Goal: Task Accomplishment & Management: Manage account settings

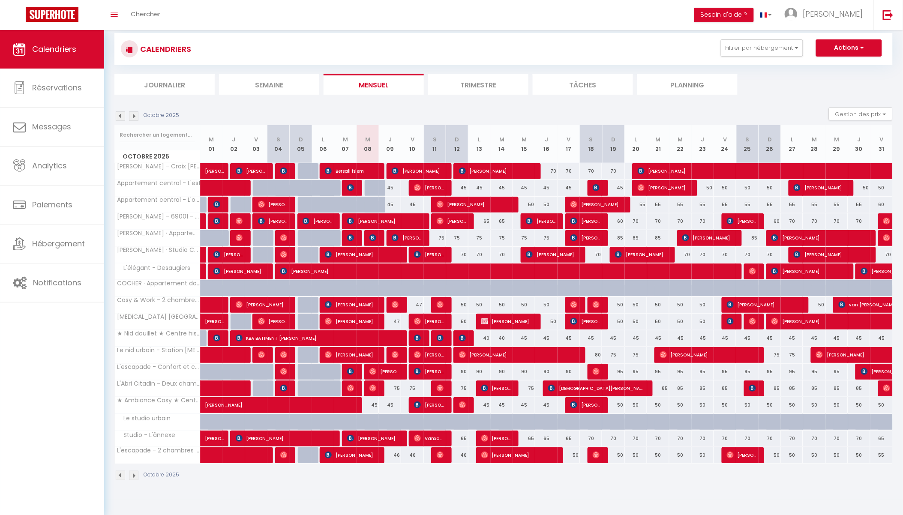
scroll to position [30, 0]
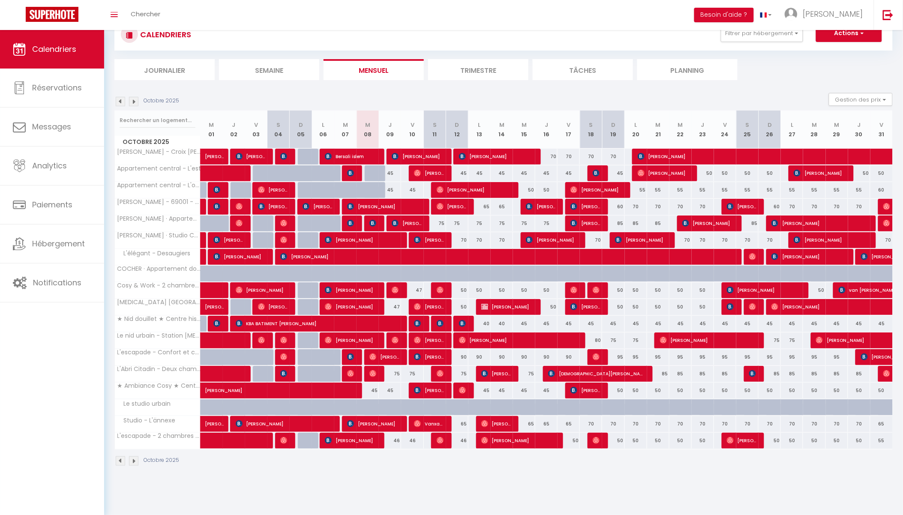
click at [636, 440] on div "50" at bounding box center [636, 441] width 22 height 16
type input "50"
type input "Lun 20 Octobre 2025"
type input "[DATE] Octobre 2025"
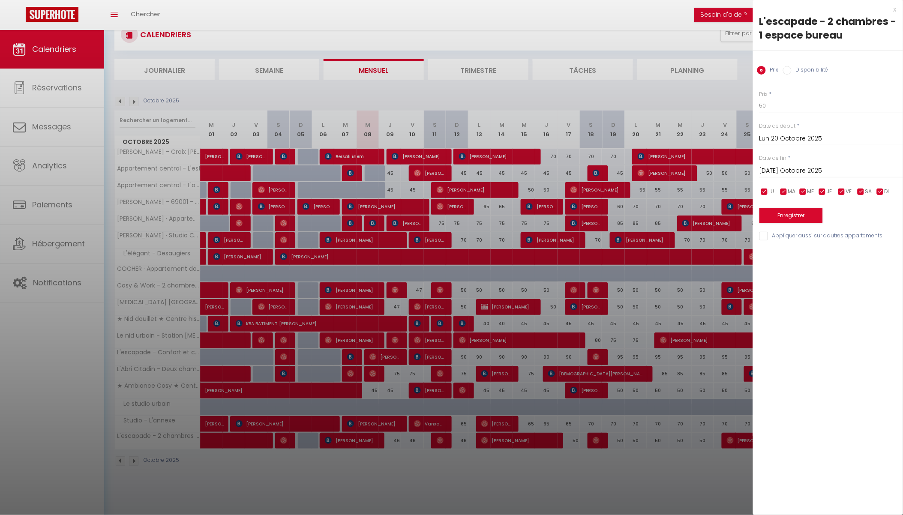
click at [691, 459] on div at bounding box center [451, 257] width 903 height 515
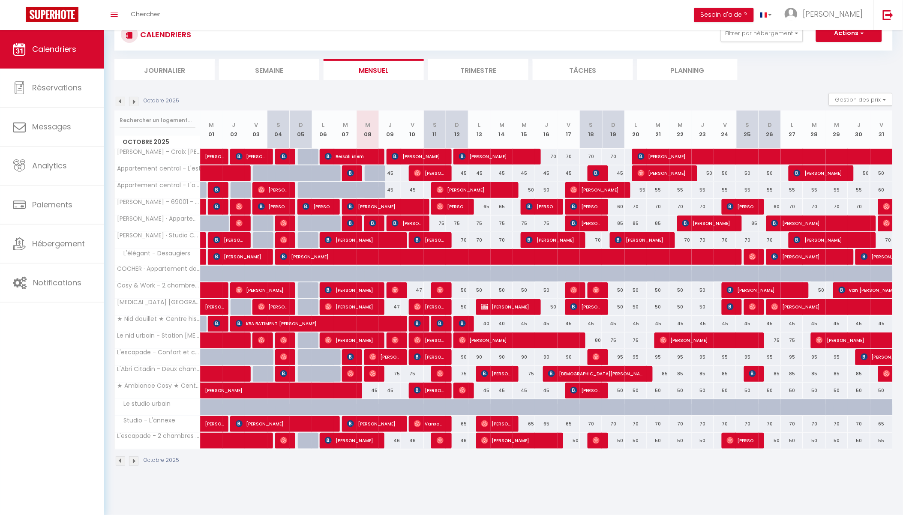
click at [134, 99] on img at bounding box center [133, 101] width 9 height 9
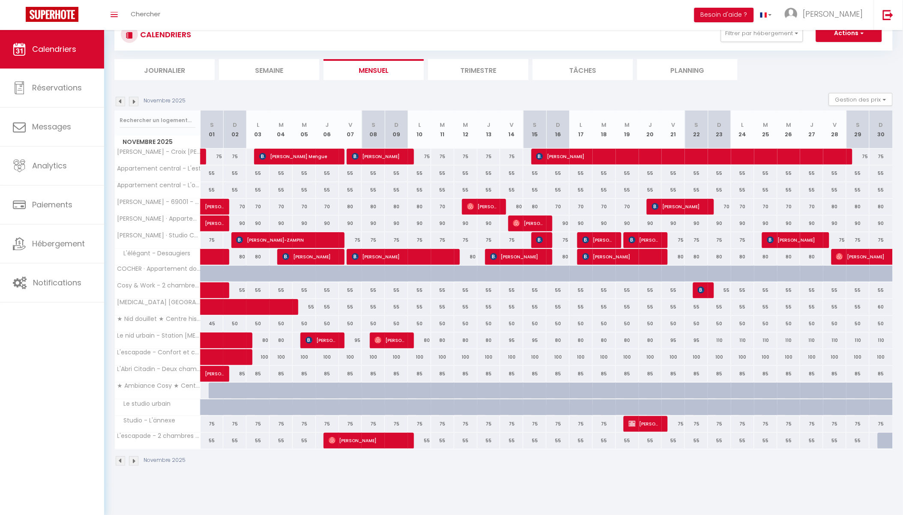
click at [119, 99] on img at bounding box center [120, 101] width 9 height 9
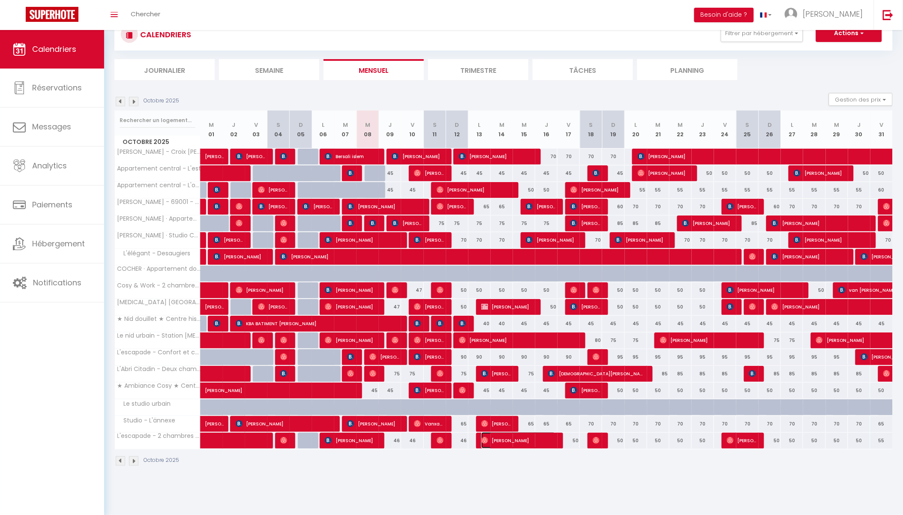
click at [516, 440] on span "[PERSON_NAME]" at bounding box center [518, 440] width 74 height 16
select select "OK"
select select "0"
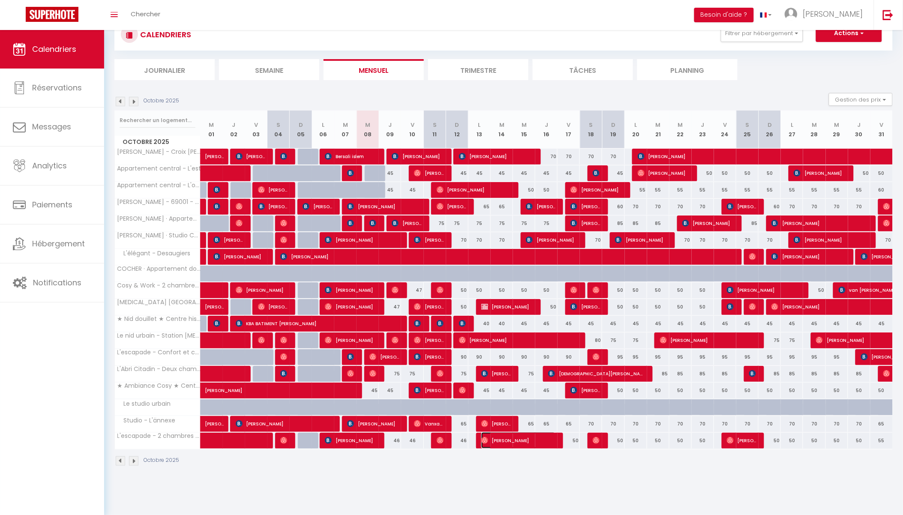
select select "1"
select select
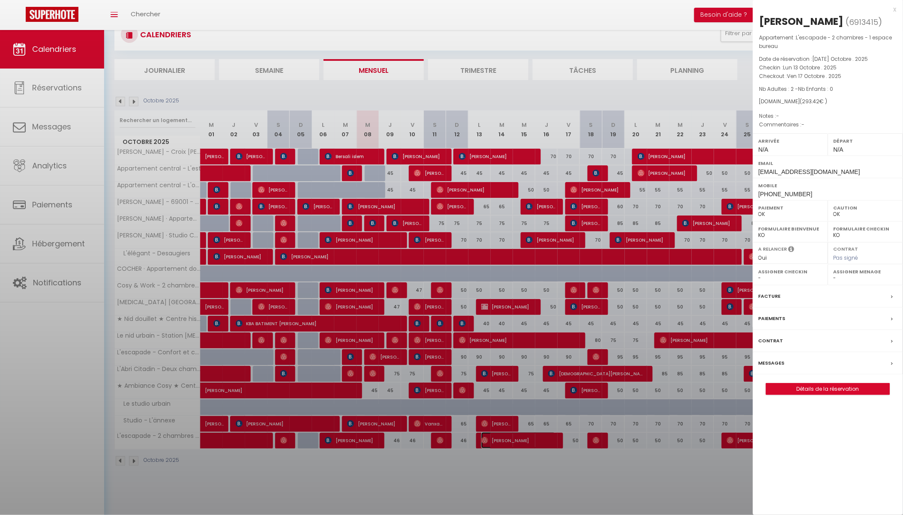
select select "33030"
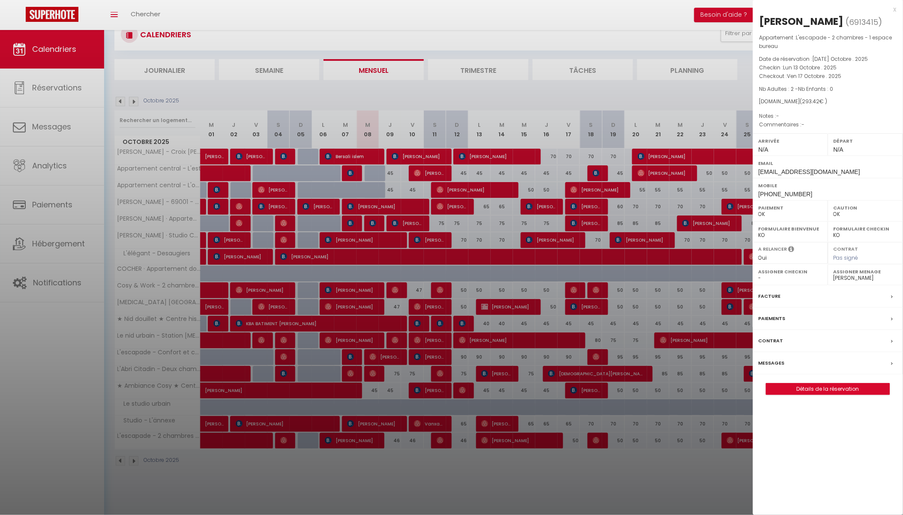
click at [545, 482] on div at bounding box center [451, 257] width 903 height 515
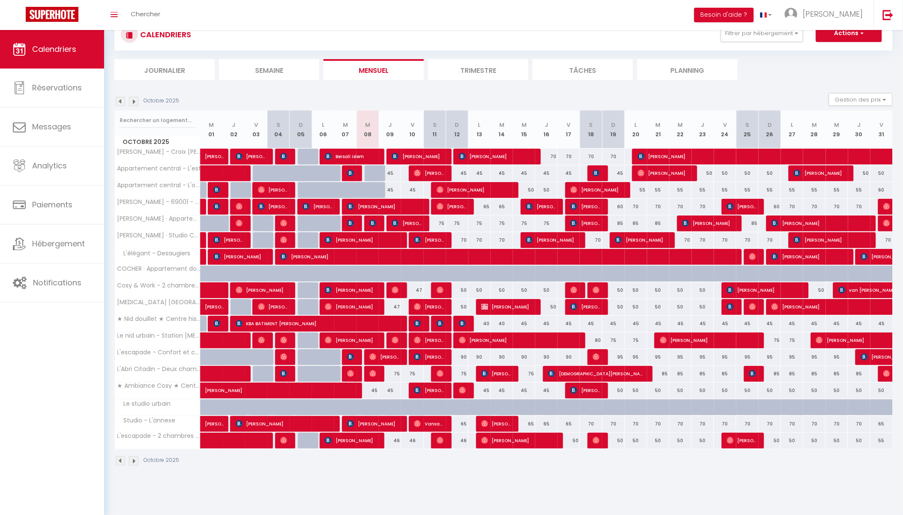
click at [133, 101] on img at bounding box center [133, 101] width 9 height 9
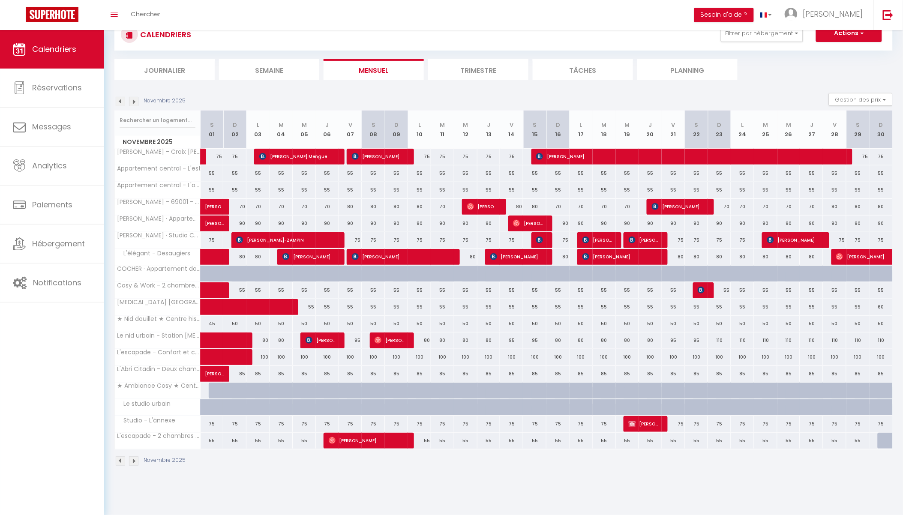
click at [123, 463] on img at bounding box center [120, 460] width 9 height 9
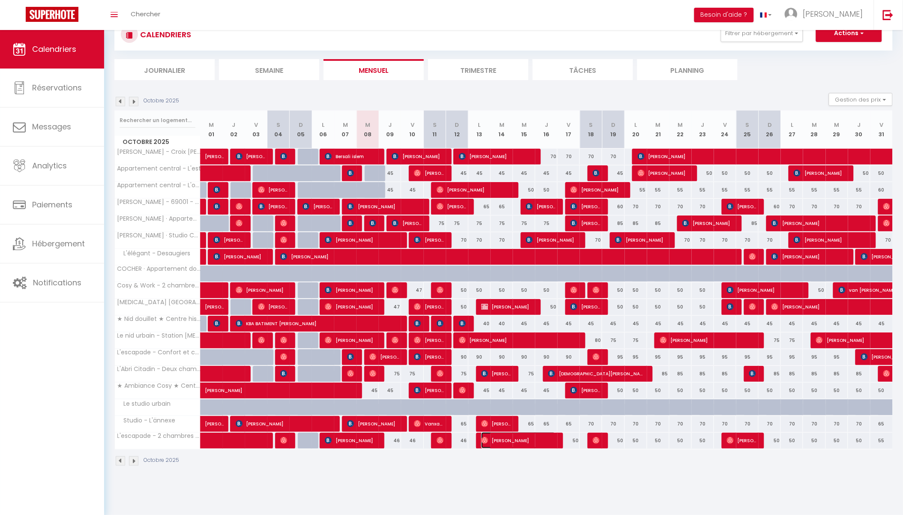
click at [520, 446] on span "[PERSON_NAME]" at bounding box center [518, 440] width 74 height 16
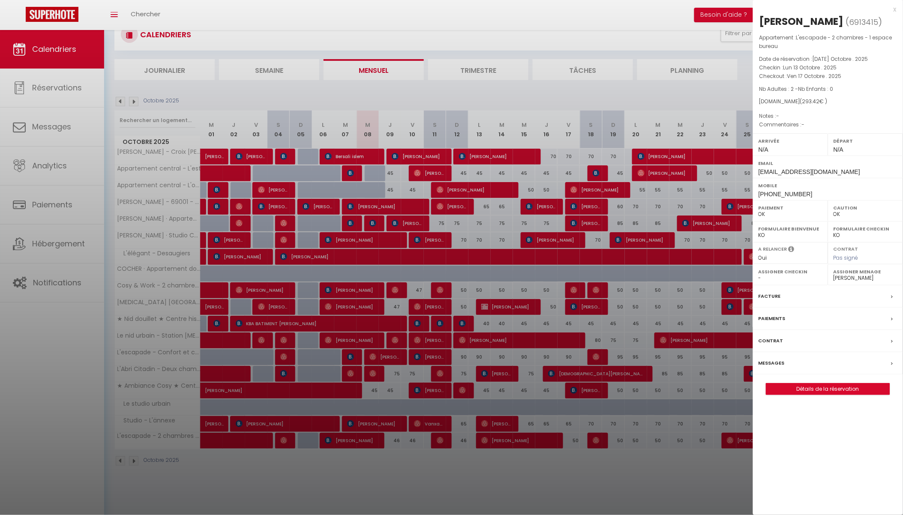
click at [623, 460] on div at bounding box center [451, 257] width 903 height 515
